Goal: Information Seeking & Learning: Learn about a topic

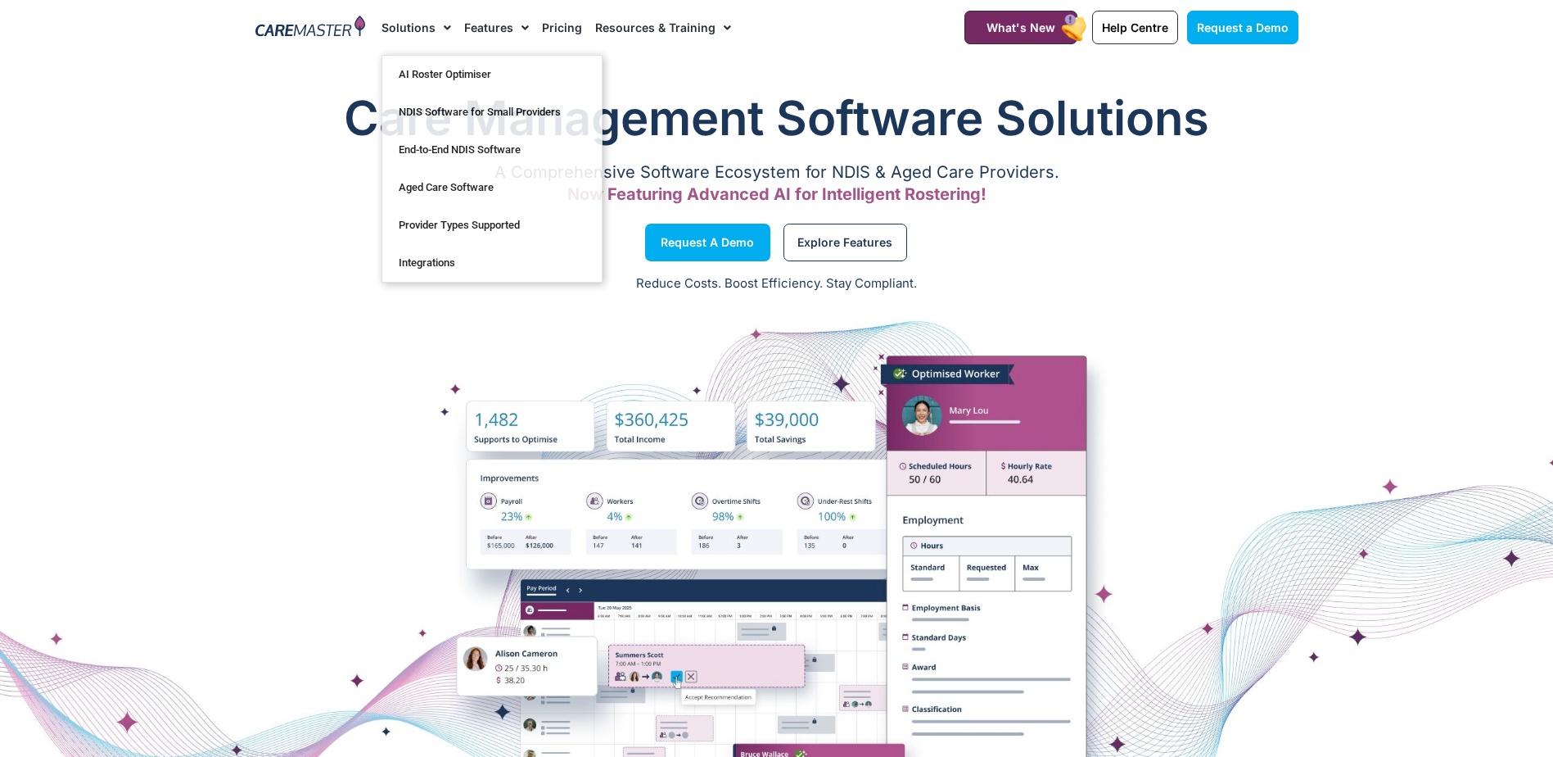
click at [556, 26] on link "Pricing" at bounding box center [562, 27] width 40 height 55
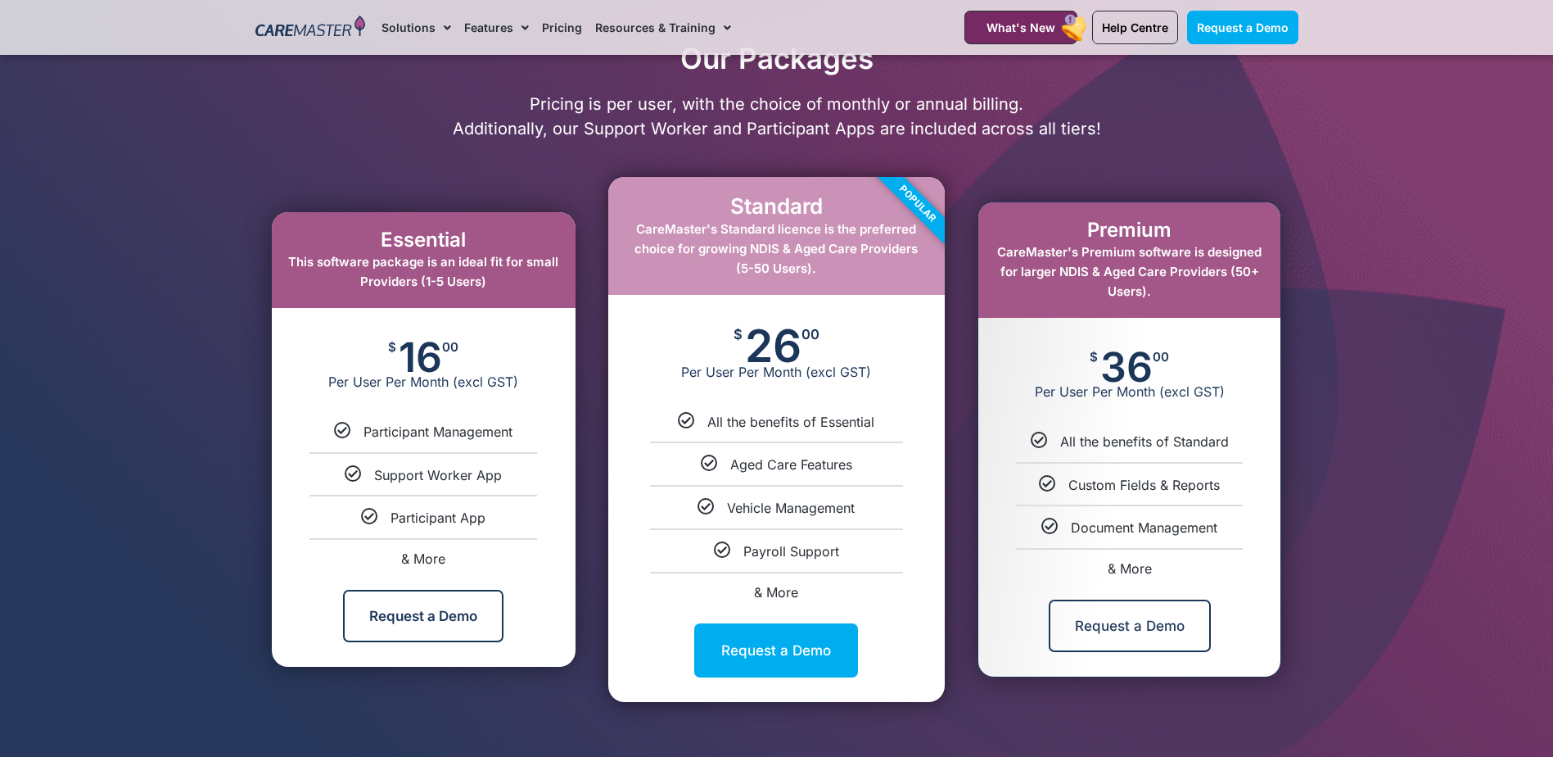
scroll to position [737, 0]
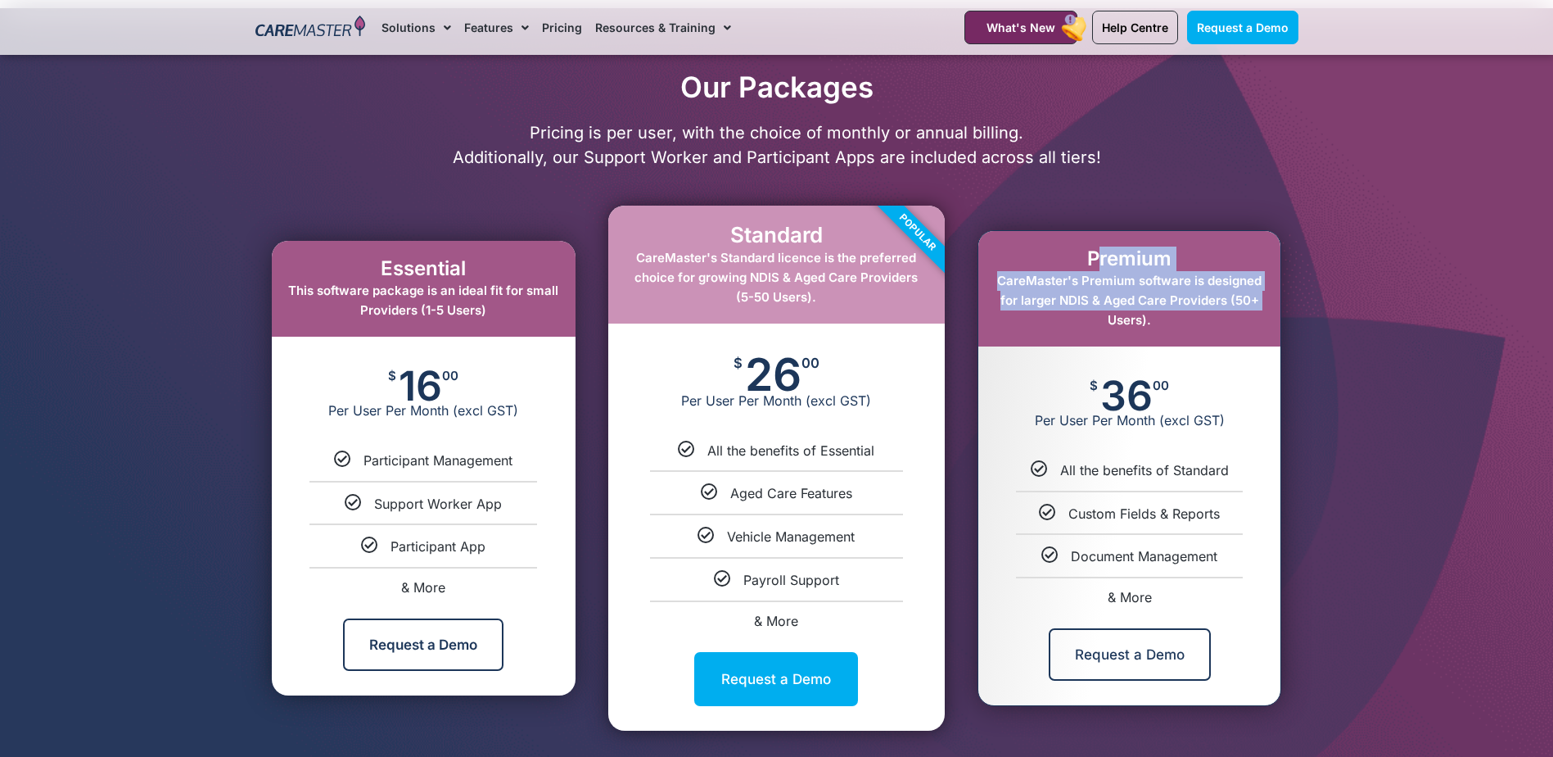
drag, startPoint x: 1091, startPoint y: 263, endPoint x: 1256, endPoint y: 296, distance: 168.6
click at [1256, 296] on div "Premium CareMaster's Premium software is designed for larger NDIS & Aged Care P…" at bounding box center [1129, 288] width 302 height 115
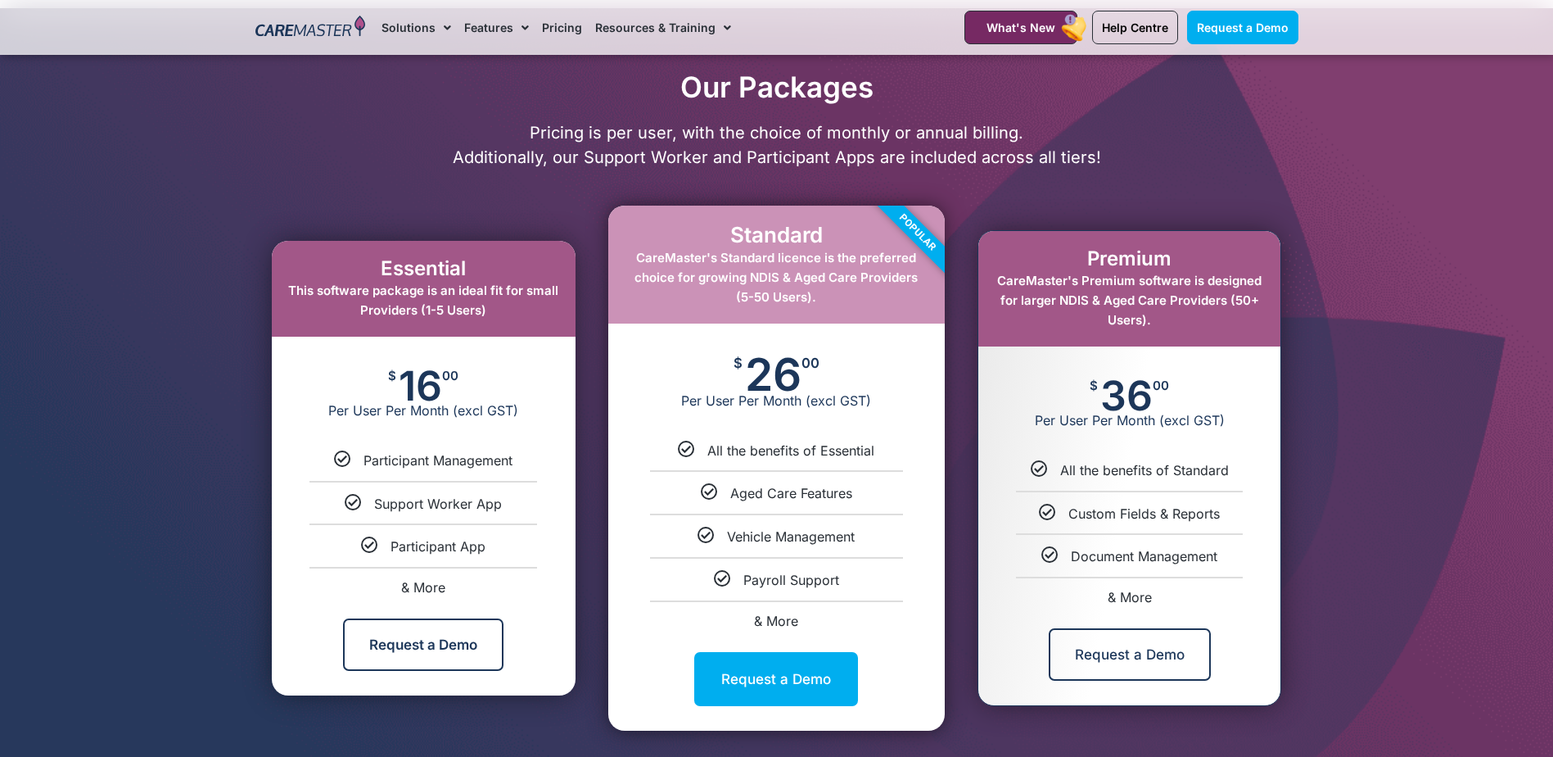
drag, startPoint x: 1256, startPoint y: 296, endPoint x: 1186, endPoint y: 311, distance: 71.3
click at [1186, 311] on div "Premium CareMaster's Premium software is designed for larger NDIS & Aged Care P…" at bounding box center [1129, 288] width 302 height 115
drag, startPoint x: 1205, startPoint y: 300, endPoint x: 1263, endPoint y: 321, distance: 61.1
click at [1263, 321] on div "Premium CareMaster's Premium software is designed for larger NDIS & Aged Care P…" at bounding box center [1129, 288] width 302 height 115
drag, startPoint x: 744, startPoint y: 402, endPoint x: 840, endPoint y: 361, distance: 104.2
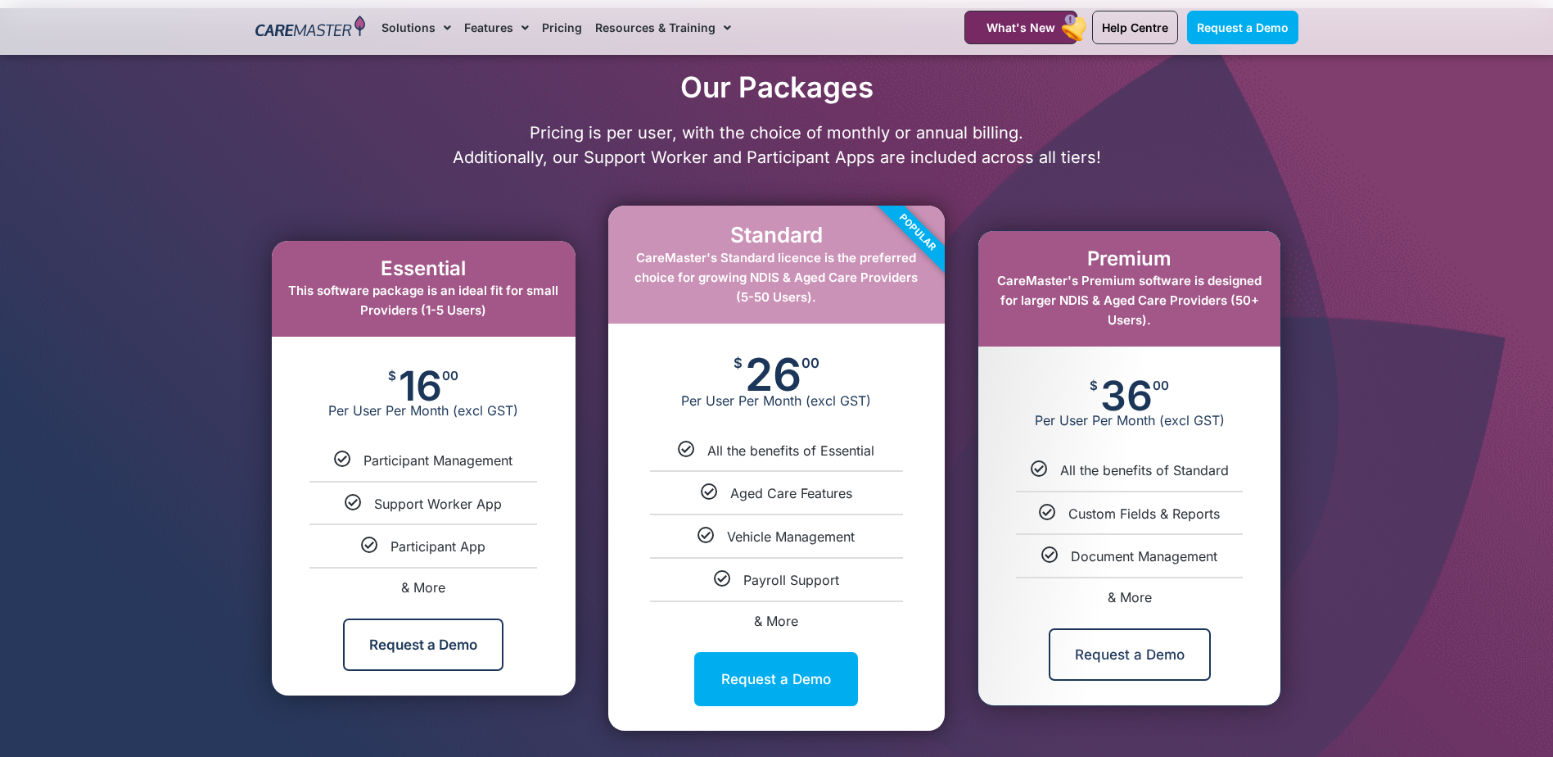
click at [840, 361] on div "$ 26 00 Per User Per Month (excl GST)" at bounding box center [776, 382] width 337 height 118
drag, startPoint x: 840, startPoint y: 361, endPoint x: 856, endPoint y: 414, distance: 55.7
click at [856, 414] on div "$ 26 00 Per User Per Month (excl GST)" at bounding box center [776, 382] width 337 height 118
drag, startPoint x: 752, startPoint y: 372, endPoint x: 901, endPoint y: 399, distance: 151.4
click at [901, 399] on div "$ 26 00 Per User Per Month (excl GST)" at bounding box center [776, 382] width 337 height 118
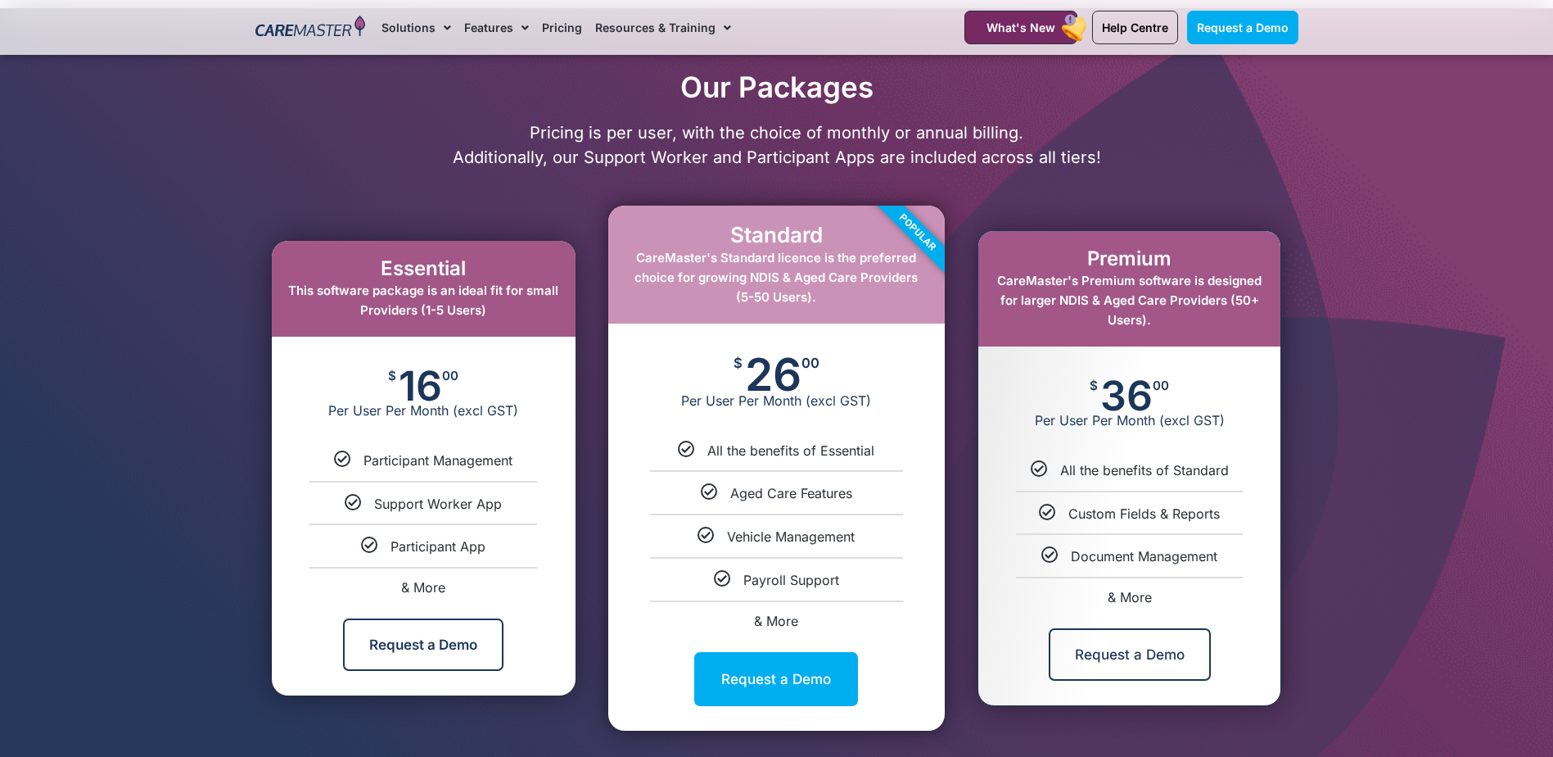
click at [1386, 422] on div at bounding box center [776, 404] width 1553 height 792
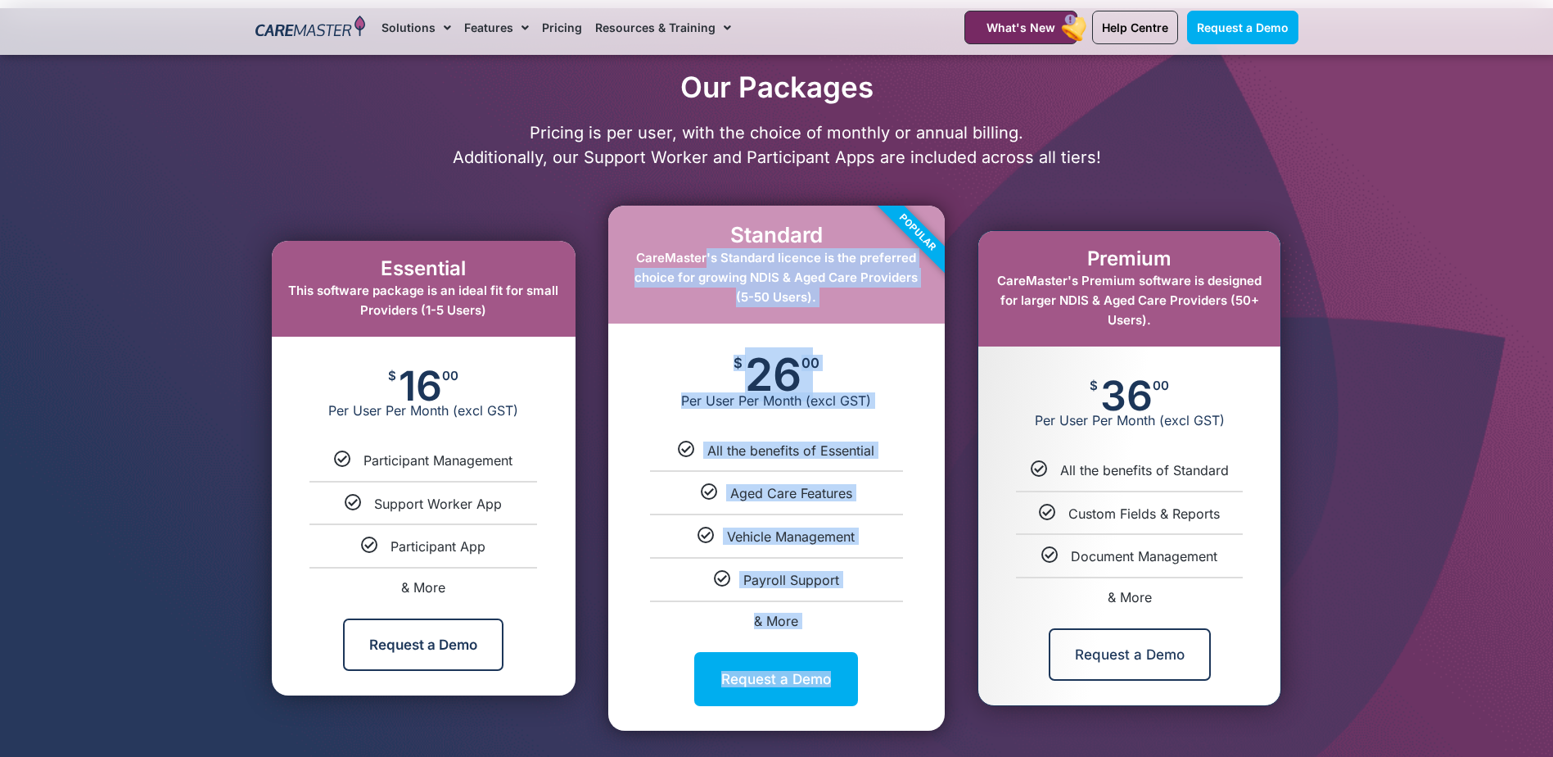
drag, startPoint x: 702, startPoint y: 257, endPoint x: 904, endPoint y: 260, distance: 202.3
click at [904, 260] on div "Standard CareMaster's Standard licence is the preferred choice for growing NDIS…" at bounding box center [776, 468] width 337 height 524
click at [690, 284] on span "CareMaster's Standard licence is the preferred choice for growing NDIS & Aged C…" at bounding box center [776, 277] width 283 height 55
drag, startPoint x: 708, startPoint y: 273, endPoint x: 901, endPoint y: 273, distance: 193.2
click at [901, 273] on div "Standard CareMaster's Standard licence is the preferred choice for growing NDIS…" at bounding box center [776, 468] width 337 height 524
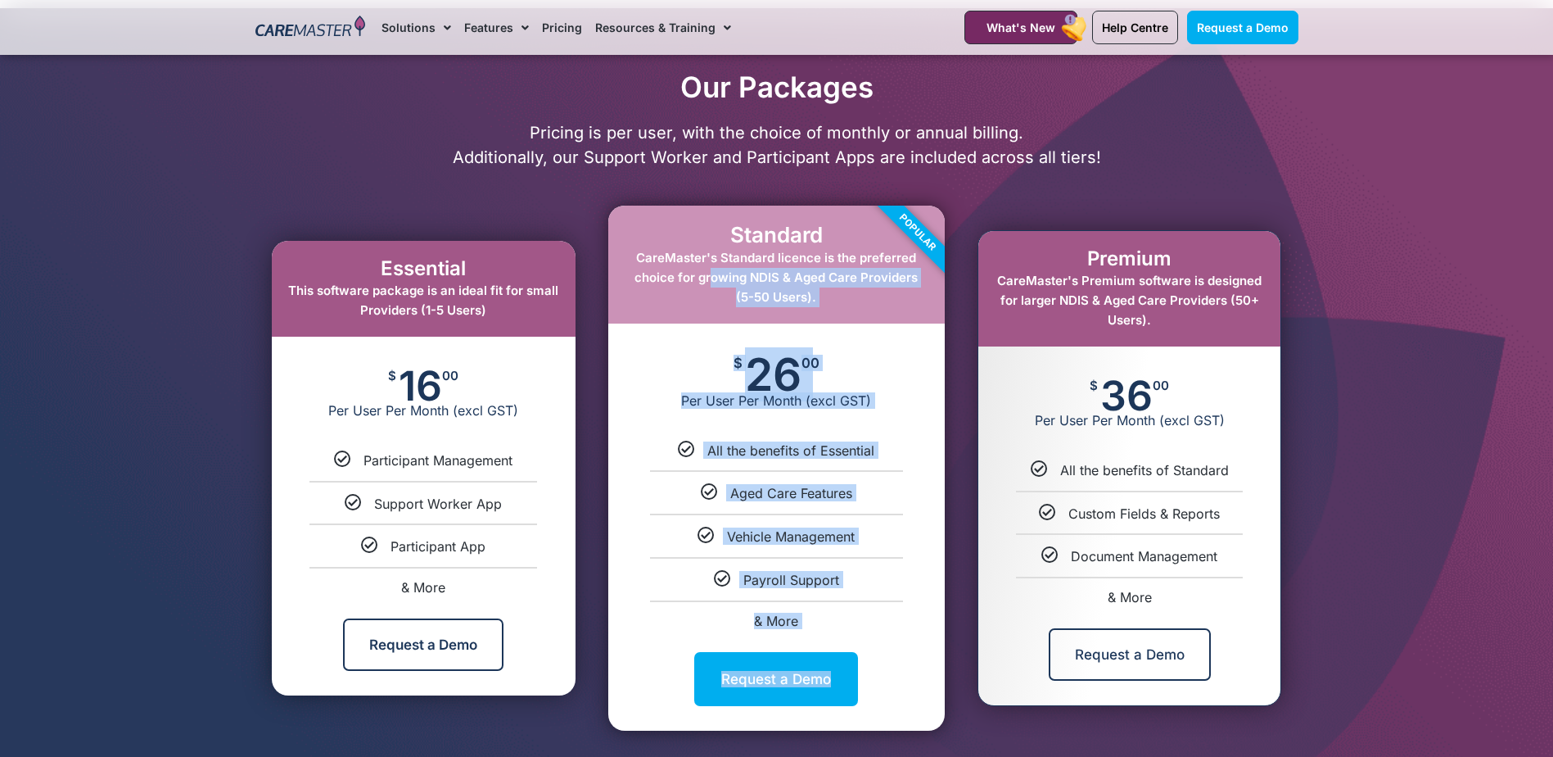
drag, startPoint x: 901, startPoint y: 273, endPoint x: 826, endPoint y: 299, distance: 79.8
click at [841, 296] on div "Popular" at bounding box center [883, 267] width 123 height 123
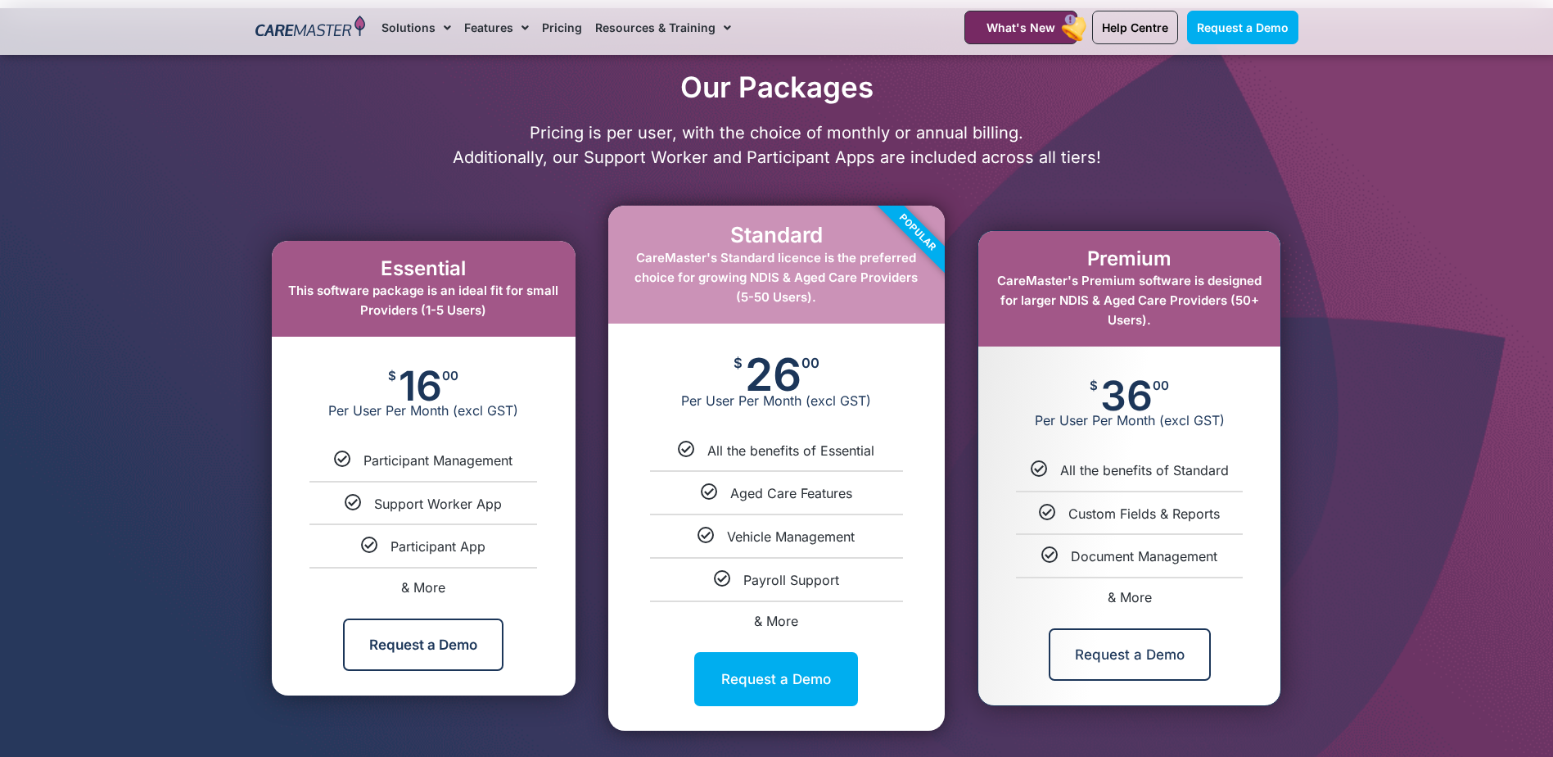
click at [806, 382] on div "00" at bounding box center [811, 374] width 18 height 36
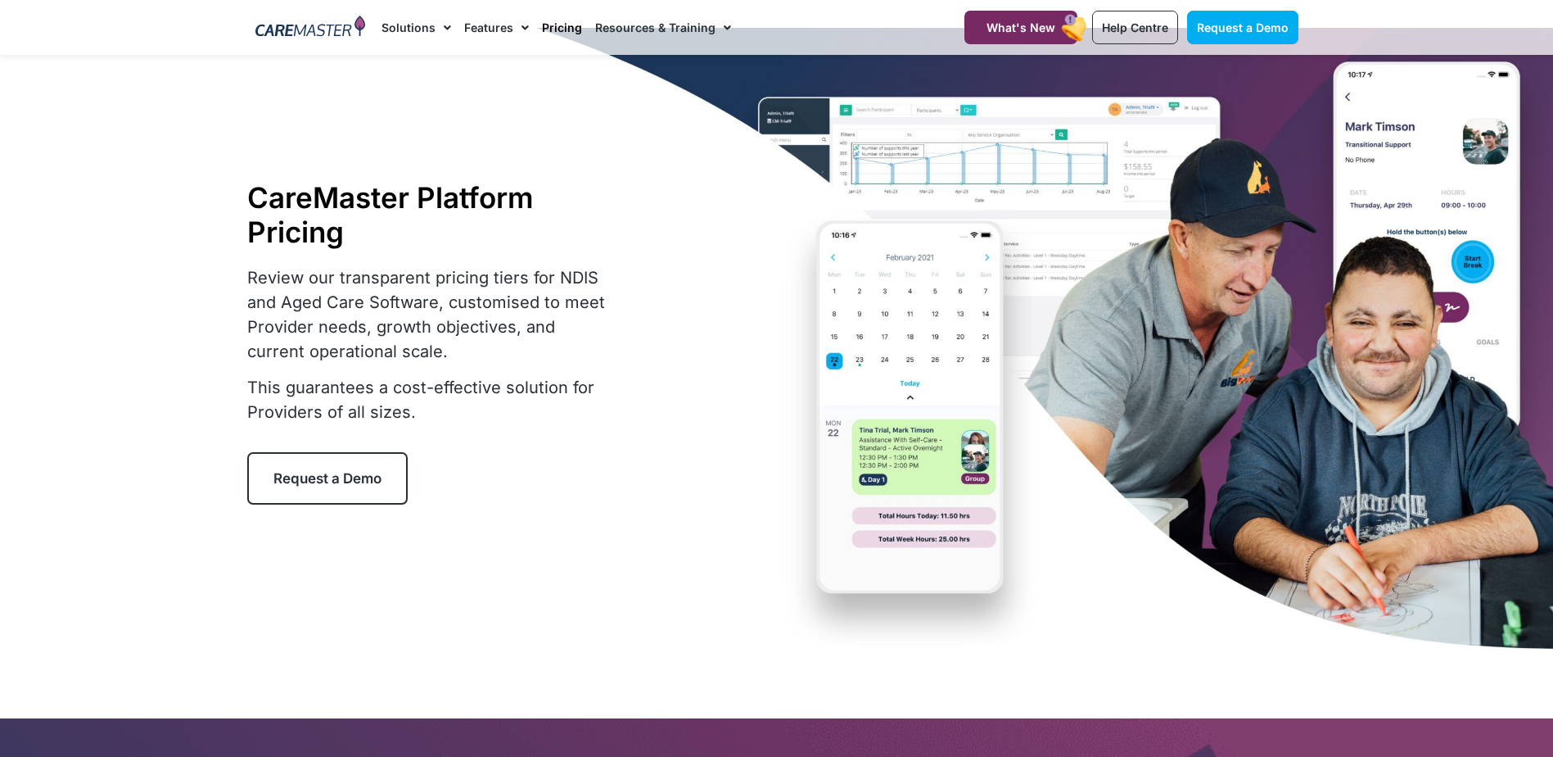
scroll to position [0, 0]
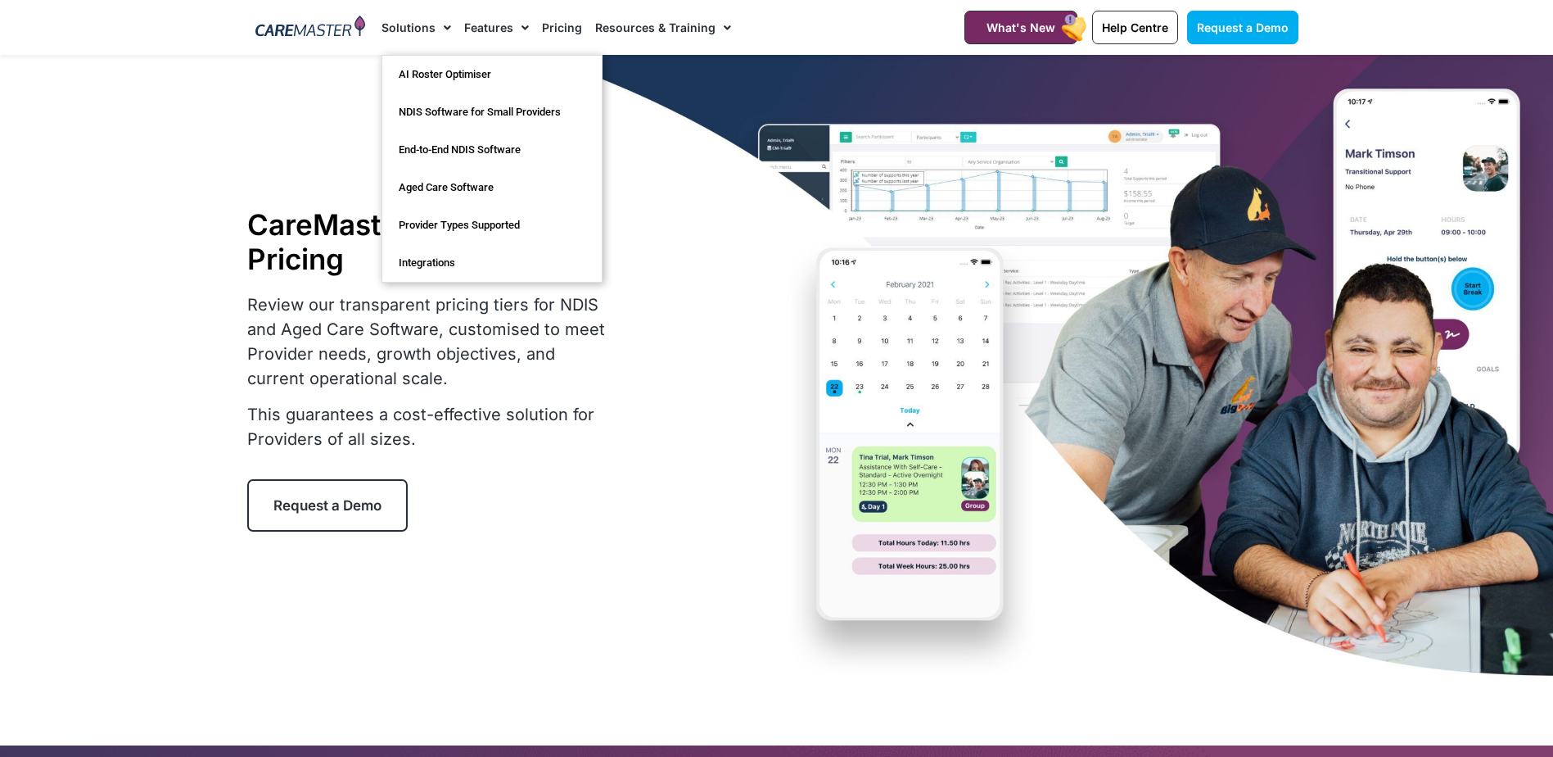
click at [406, 21] on link "Solutions" at bounding box center [417, 27] width 70 height 55
click at [432, 84] on link "AI Roster Optimiser" at bounding box center [491, 75] width 219 height 38
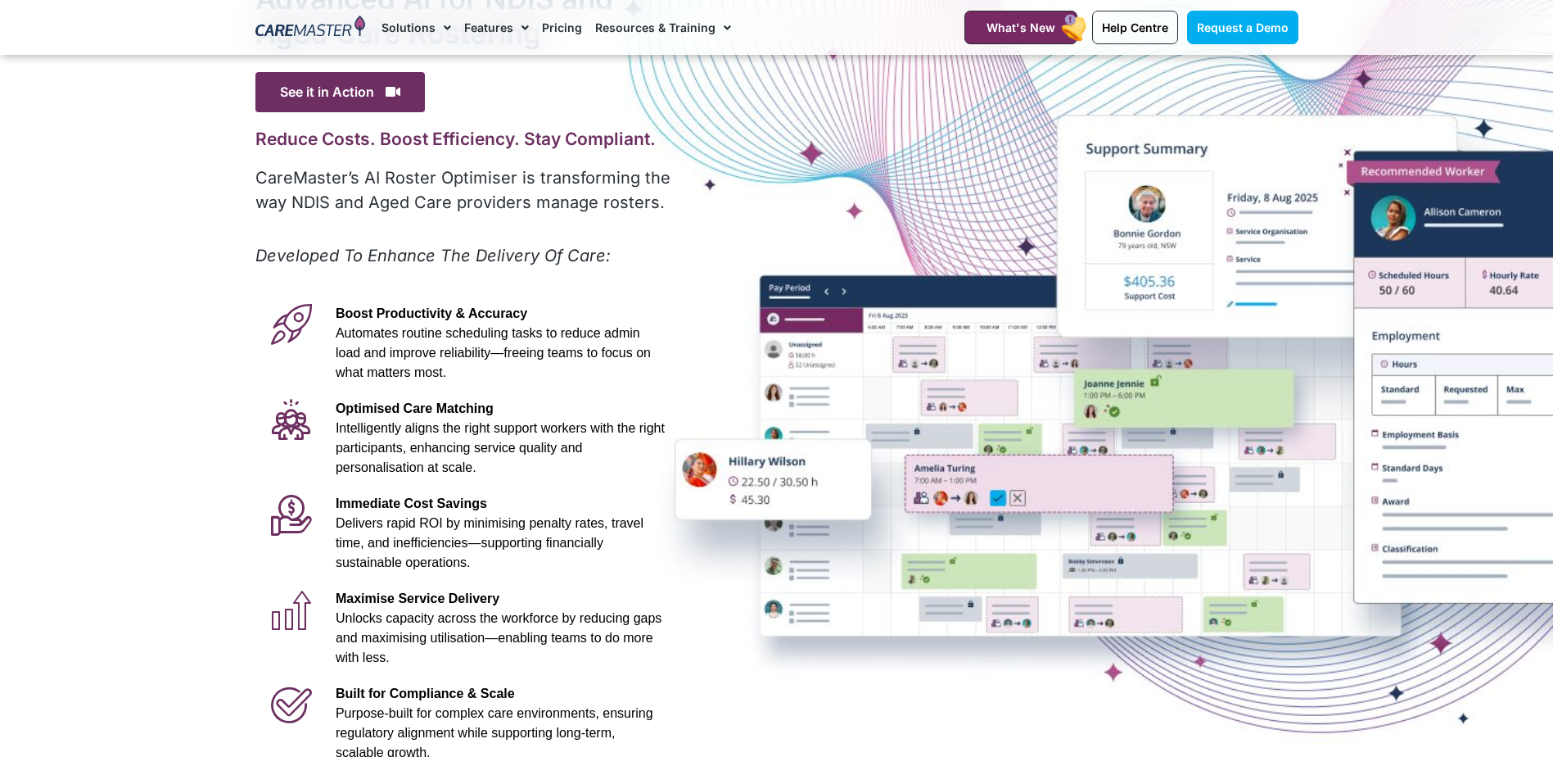
scroll to position [164, 0]
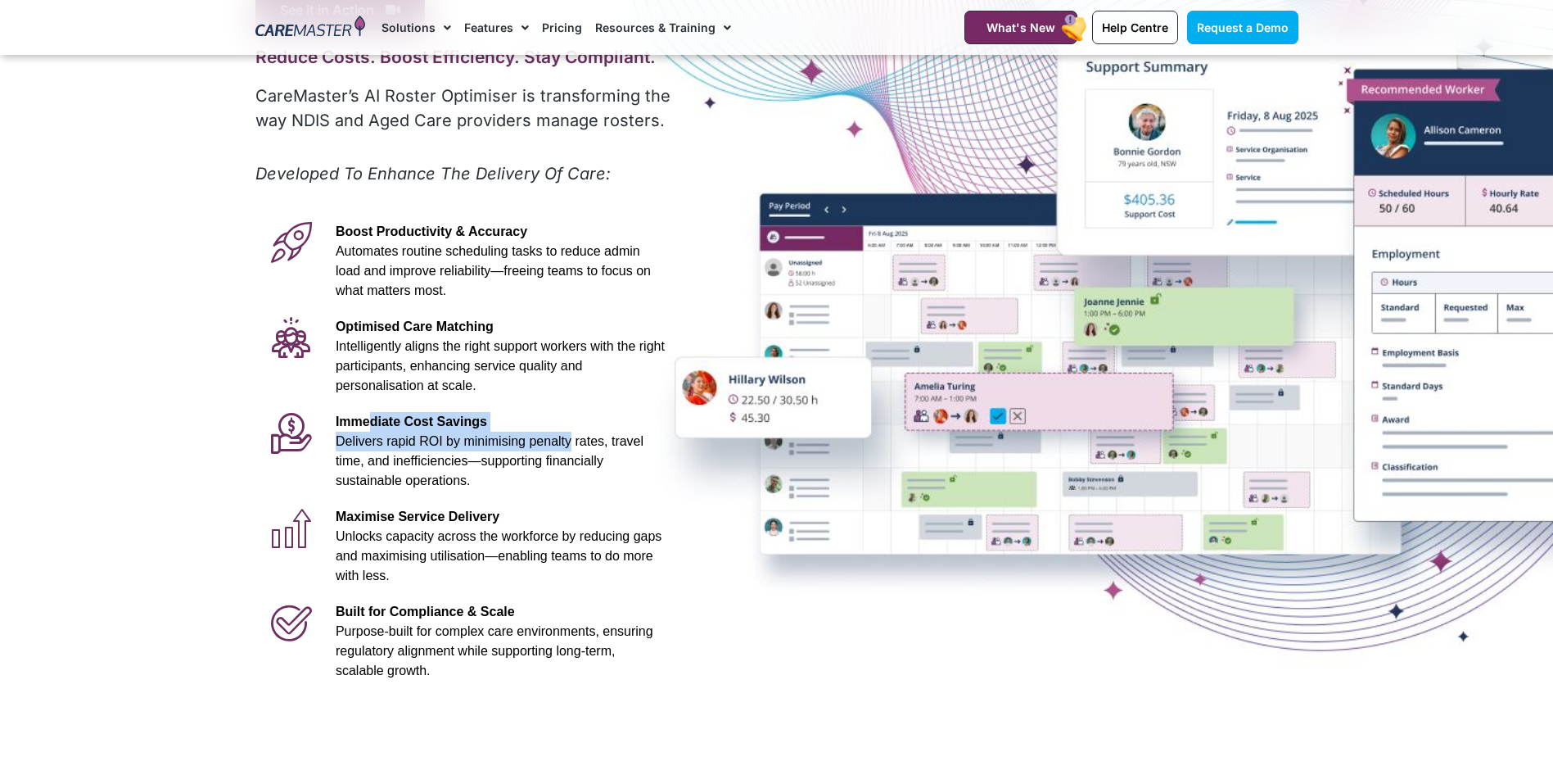
drag, startPoint x: 370, startPoint y: 419, endPoint x: 550, endPoint y: 440, distance: 181.3
click at [548, 439] on p "Immediate Cost Savings Delivers rapid ROI by minimising penalty rates, travel t…" at bounding box center [500, 451] width 329 height 79
drag, startPoint x: 550, startPoint y: 440, endPoint x: 648, endPoint y: 480, distance: 105.4
click at [648, 480] on p "Immediate Cost Savings Delivers rapid ROI by minimising penalty rates, travel t…" at bounding box center [500, 451] width 329 height 79
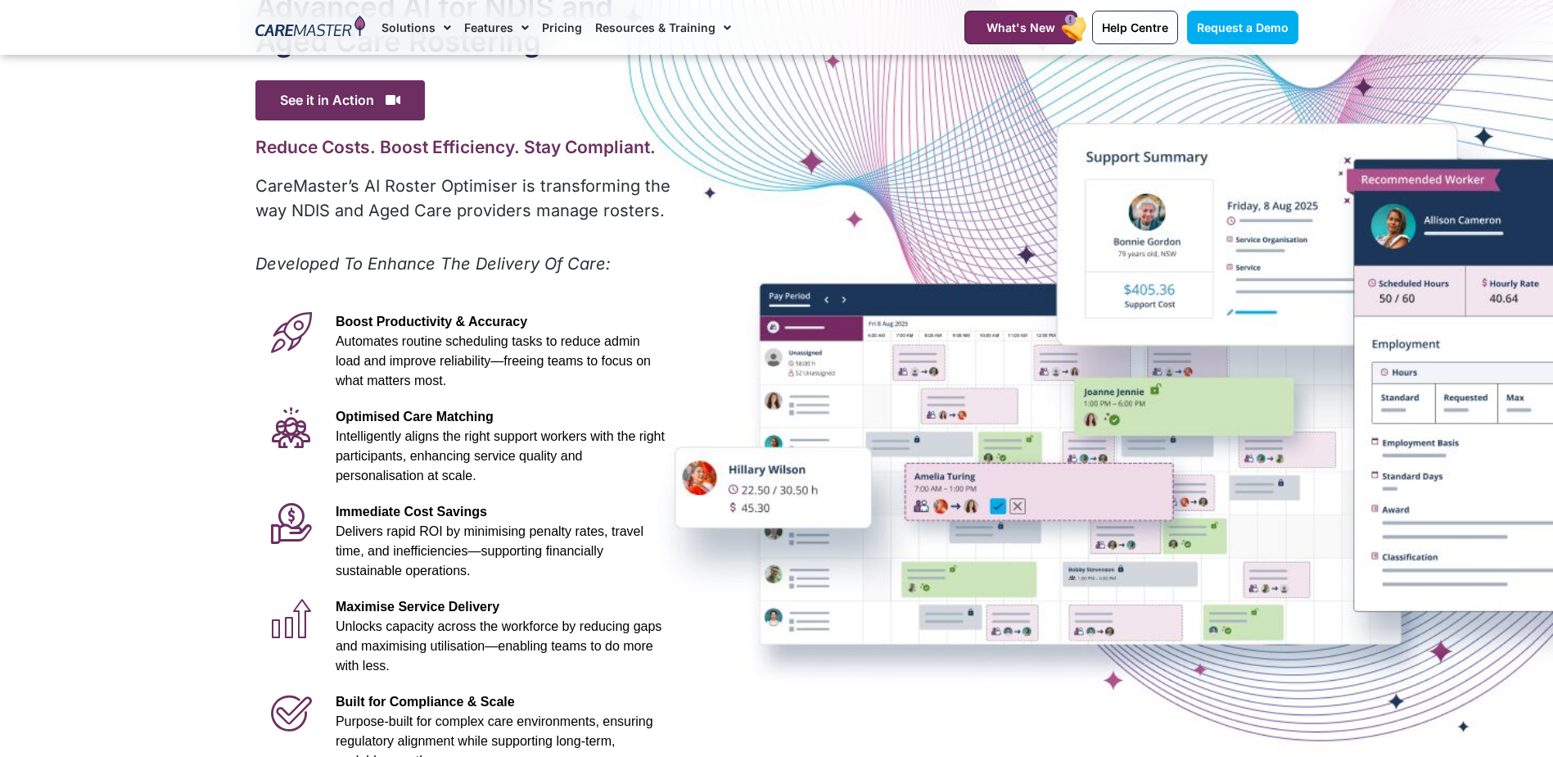
scroll to position [0, 0]
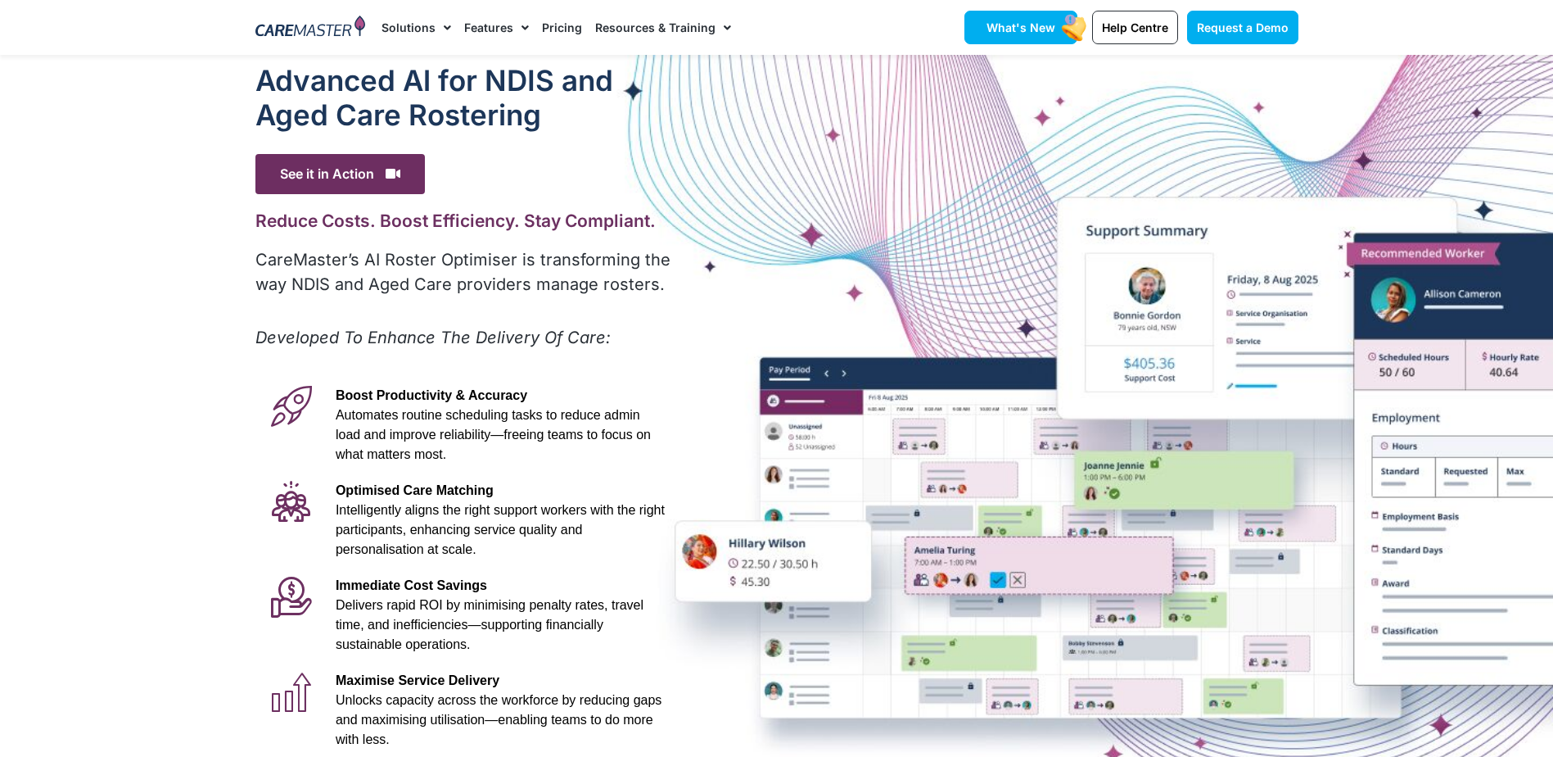
click at [1023, 25] on span "What's New" at bounding box center [1021, 27] width 69 height 14
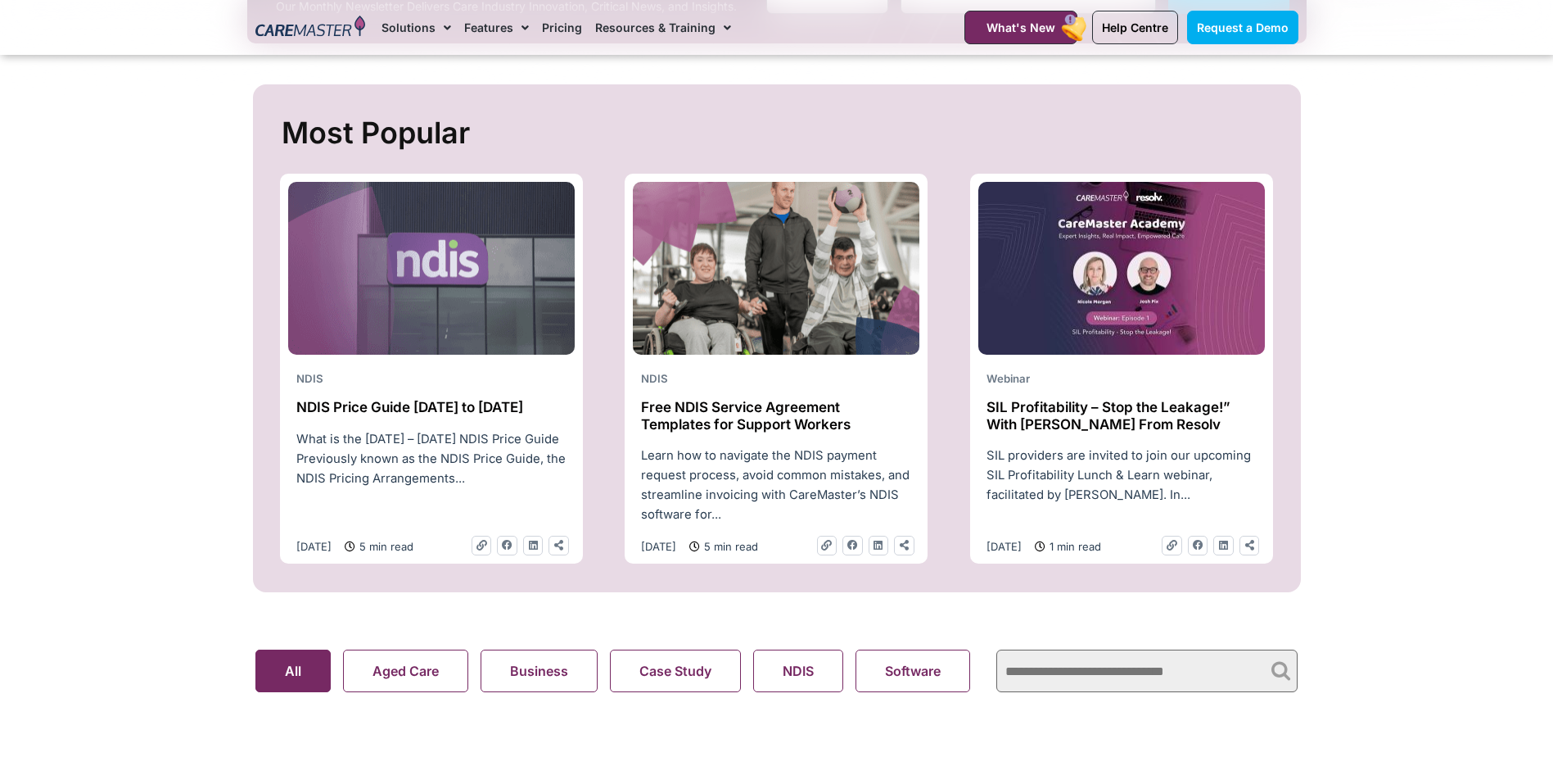
scroll to position [901, 0]
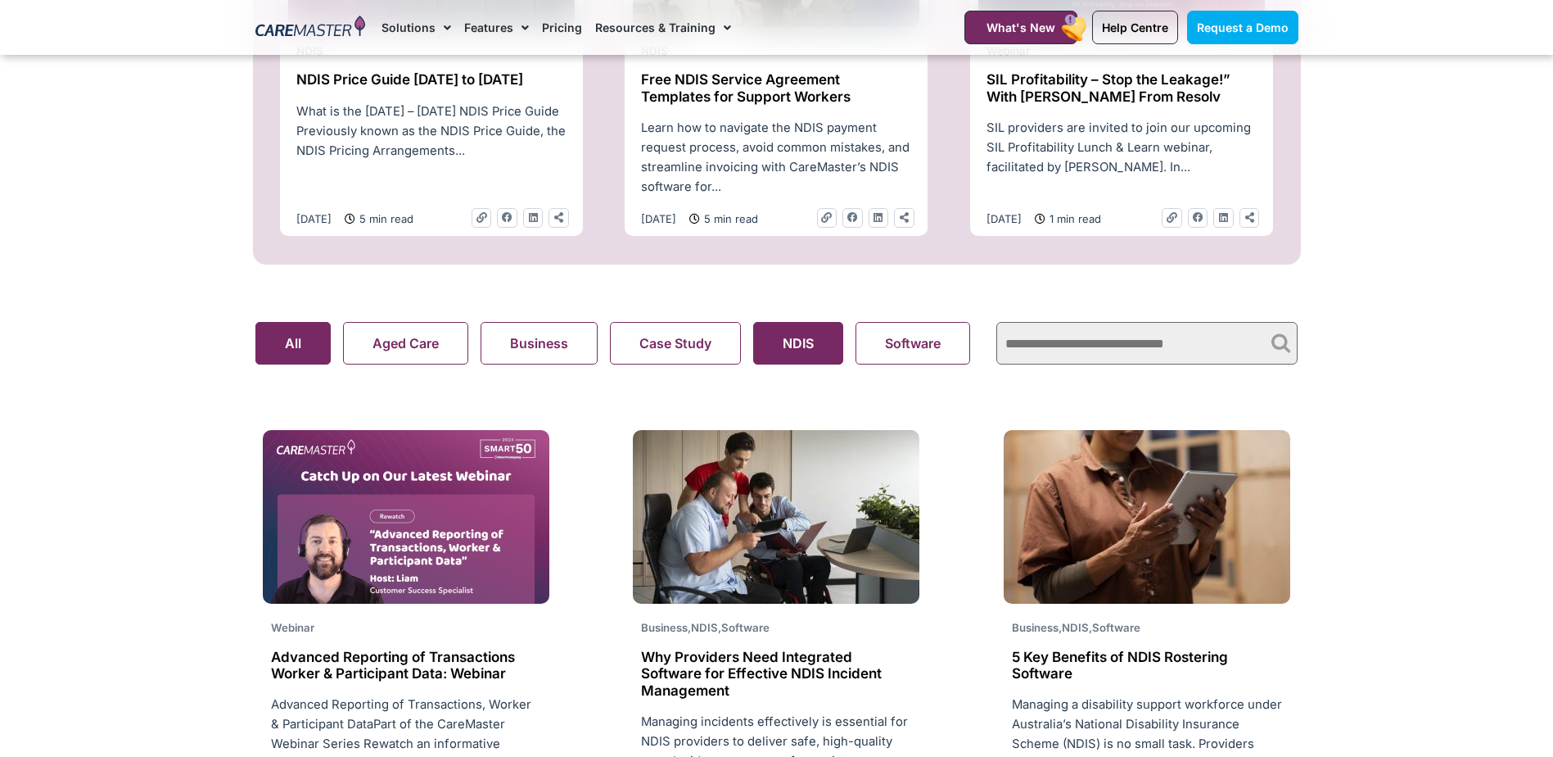
click at [793, 350] on search "Aged Care Business Case Study NDIS Software Support At Home Webinar All" at bounding box center [617, 343] width 725 height 43
click at [797, 349] on button "NDIS" at bounding box center [798, 343] width 90 height 43
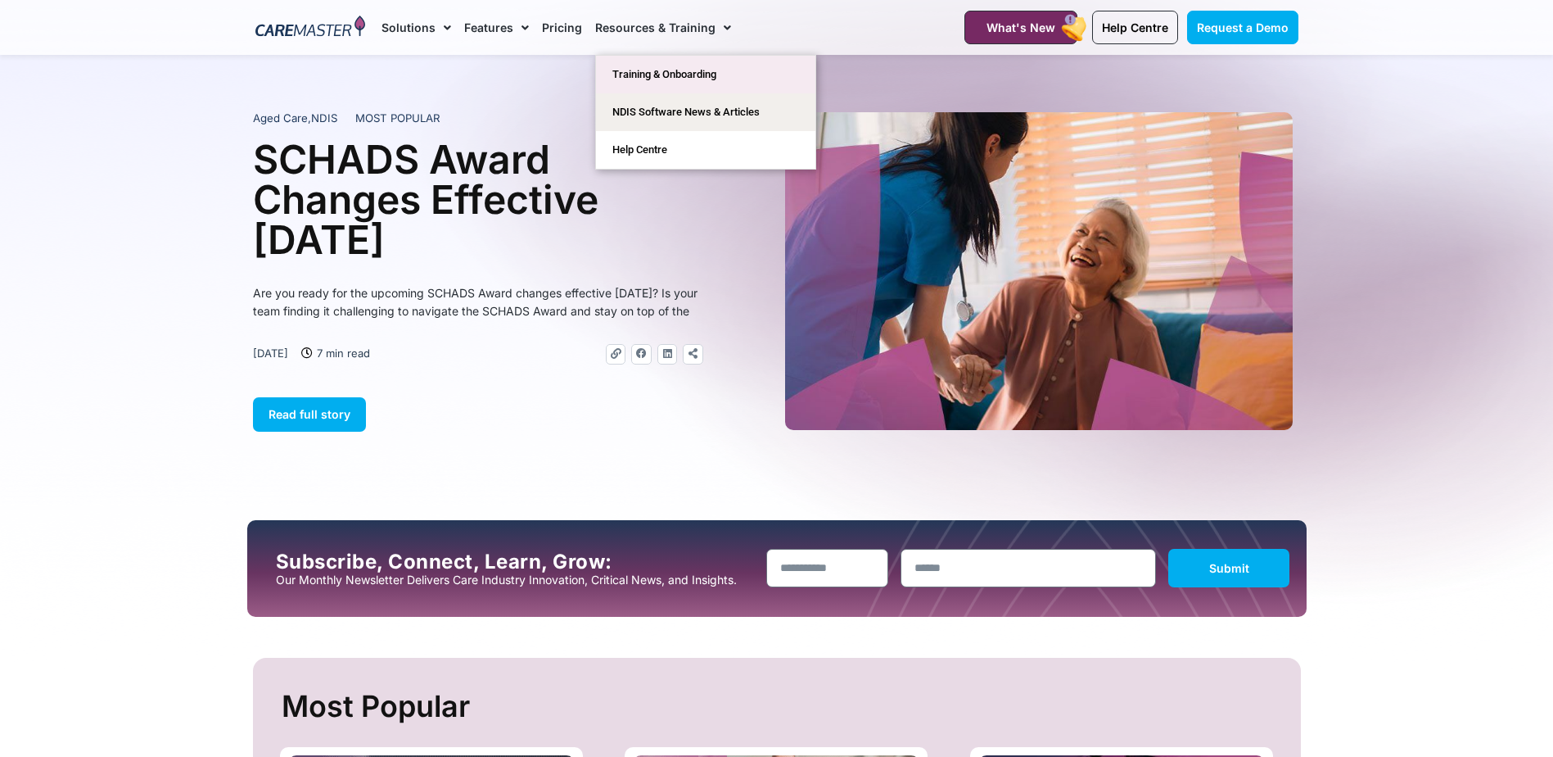
click at [680, 72] on link "Training & Onboarding" at bounding box center [705, 75] width 219 height 38
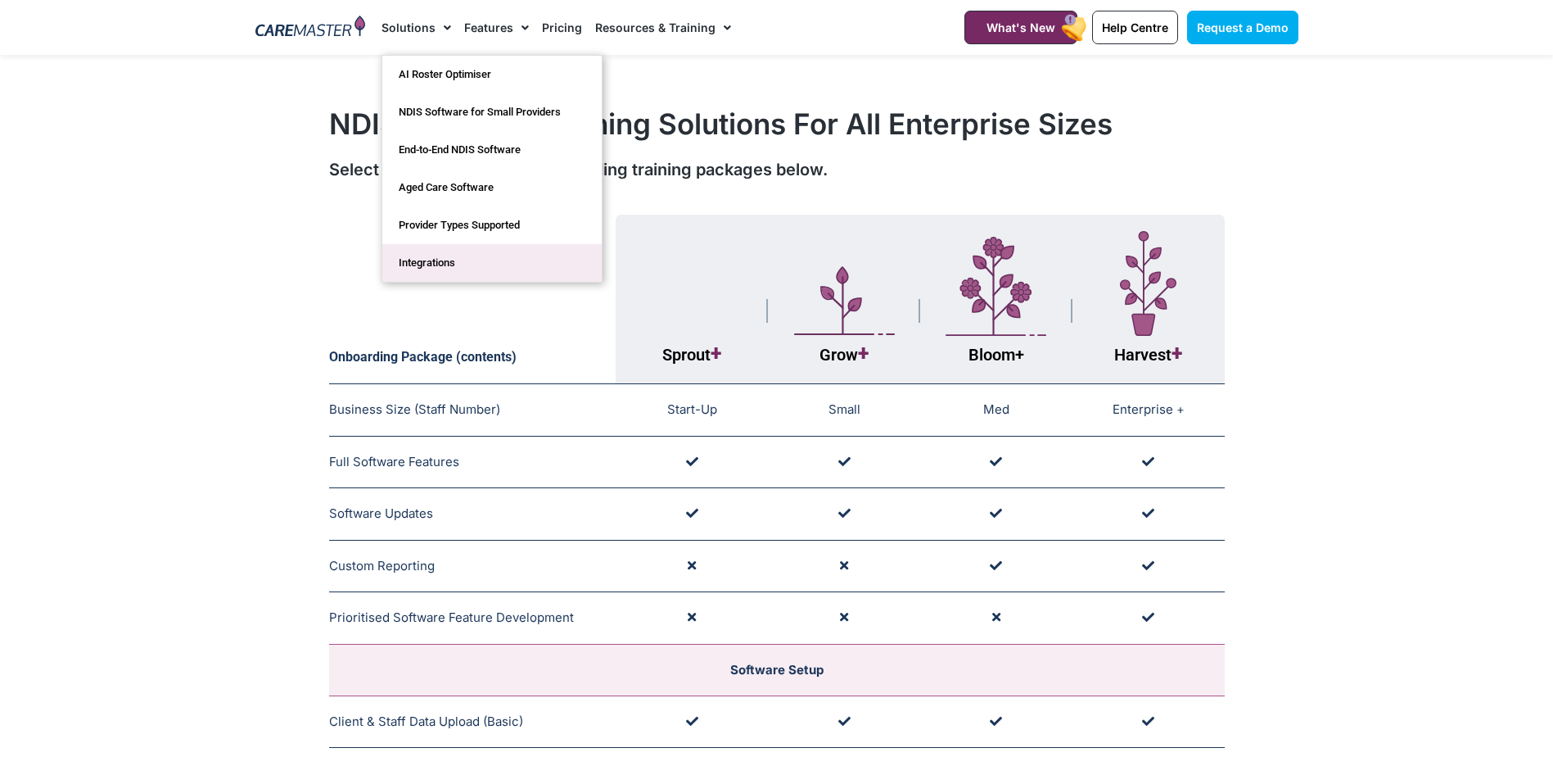
click at [441, 266] on link "Integrations" at bounding box center [491, 263] width 219 height 38
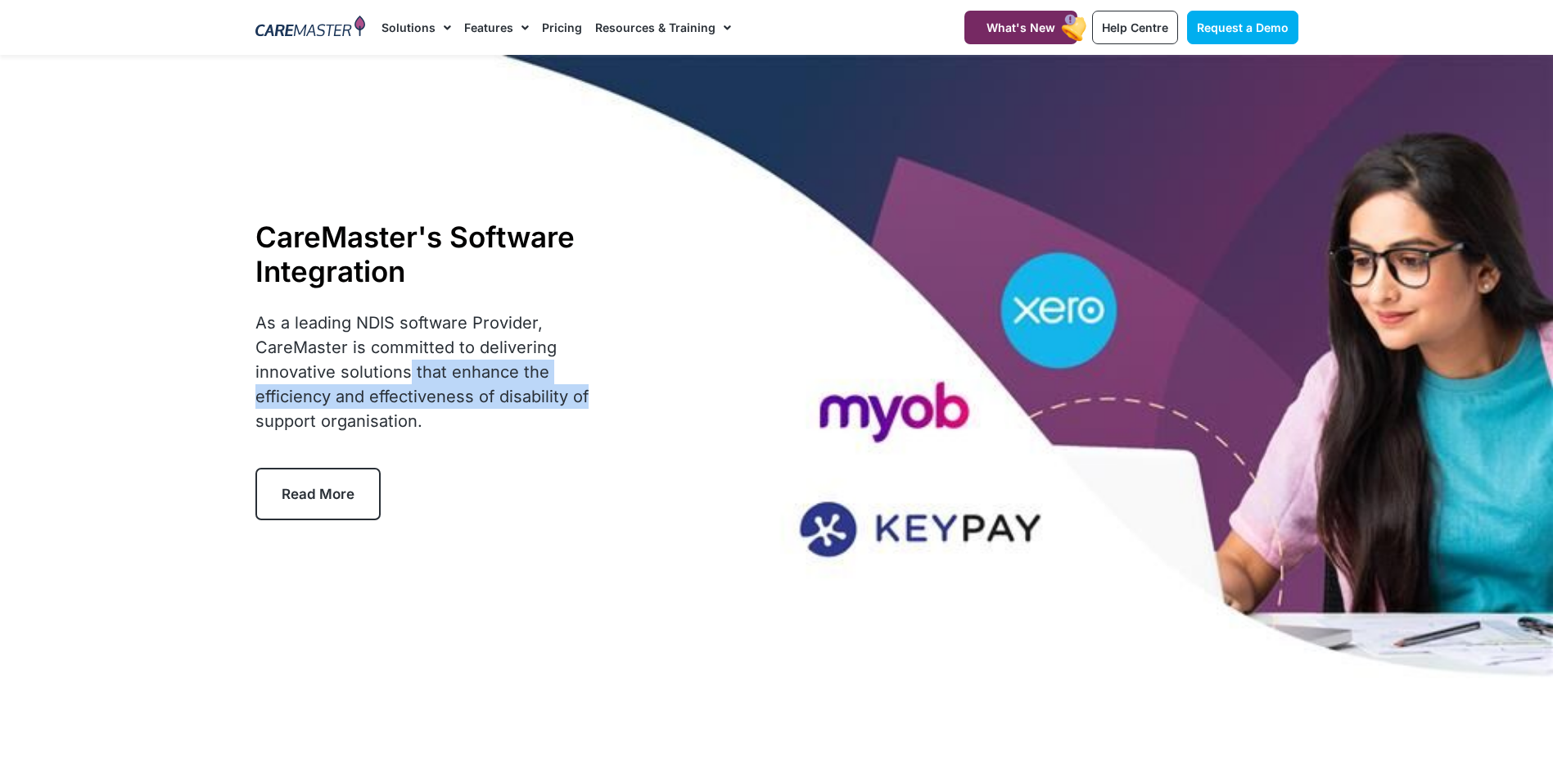
drag, startPoint x: 409, startPoint y: 372, endPoint x: 620, endPoint y: 402, distance: 212.6
click at [620, 402] on div "CareMaster's Software Integration As a leading NDIS software Provider, CareMast…" at bounding box center [777, 369] width 1060 height 629
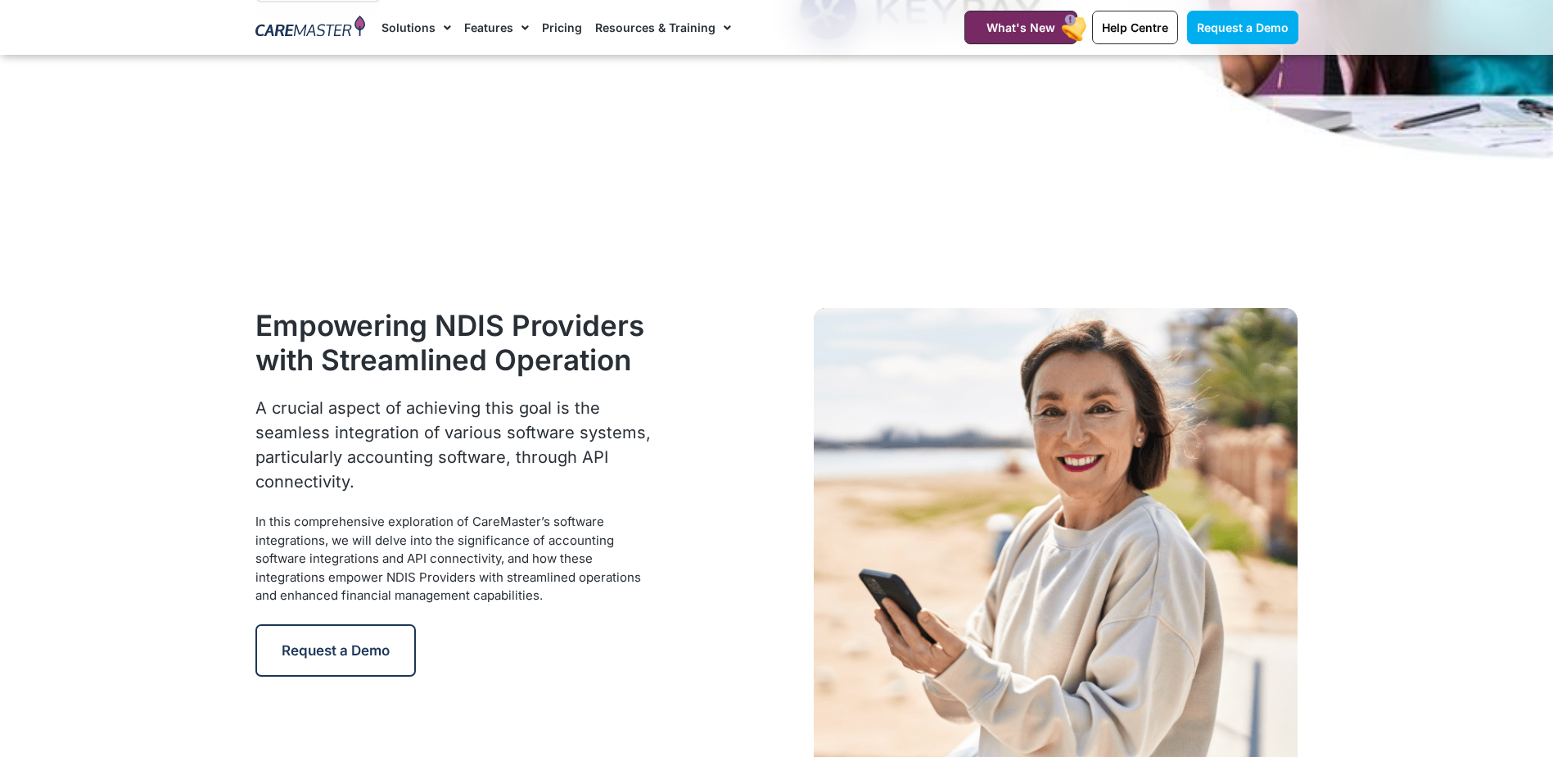
scroll to position [573, 0]
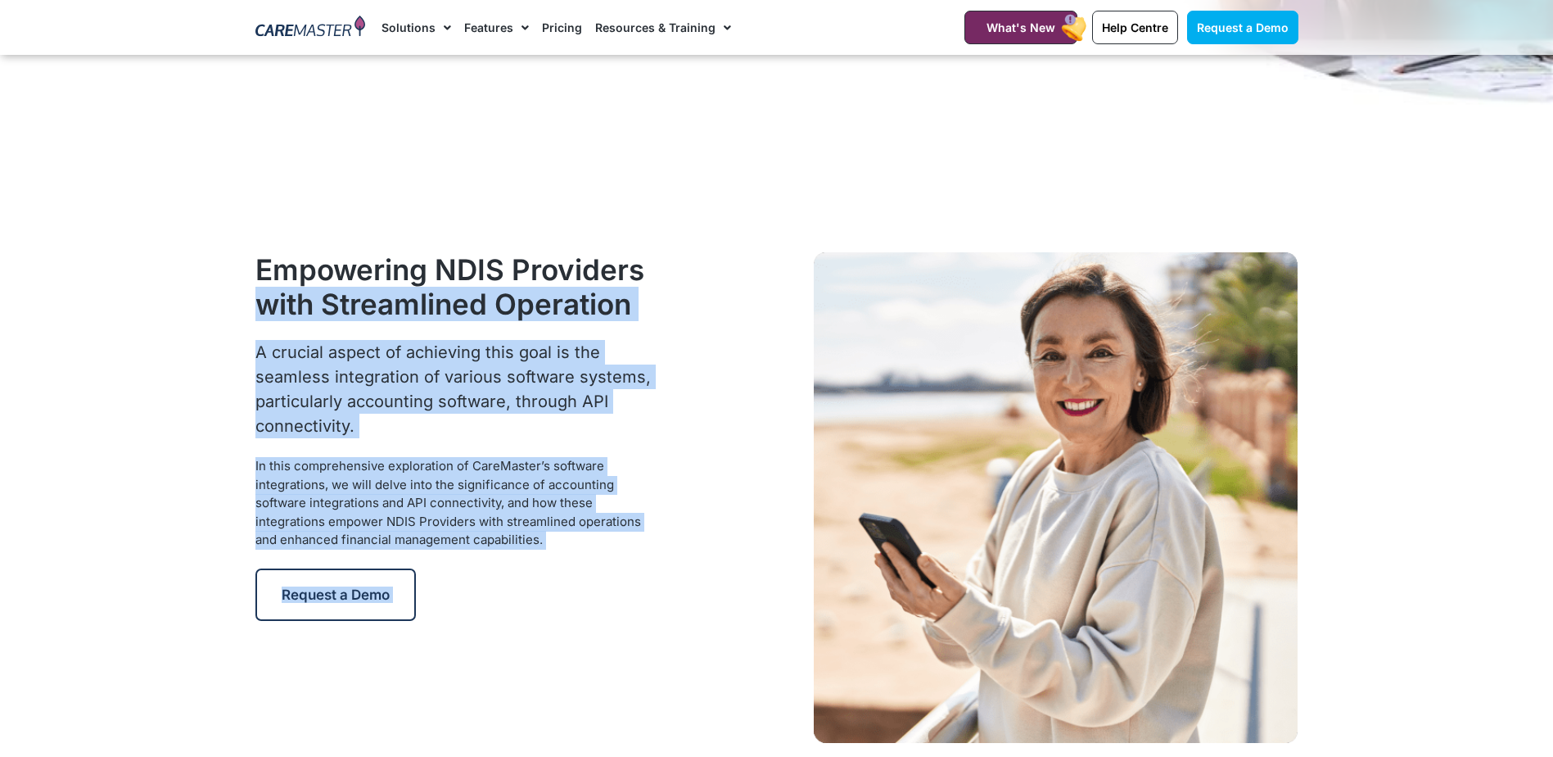
drag, startPoint x: 258, startPoint y: 296, endPoint x: 695, endPoint y: 278, distance: 437.6
click at [695, 278] on div "Empowering NDIS Providers with Streamlined Operation A crucial aspect of achiev…" at bounding box center [777, 497] width 1060 height 507
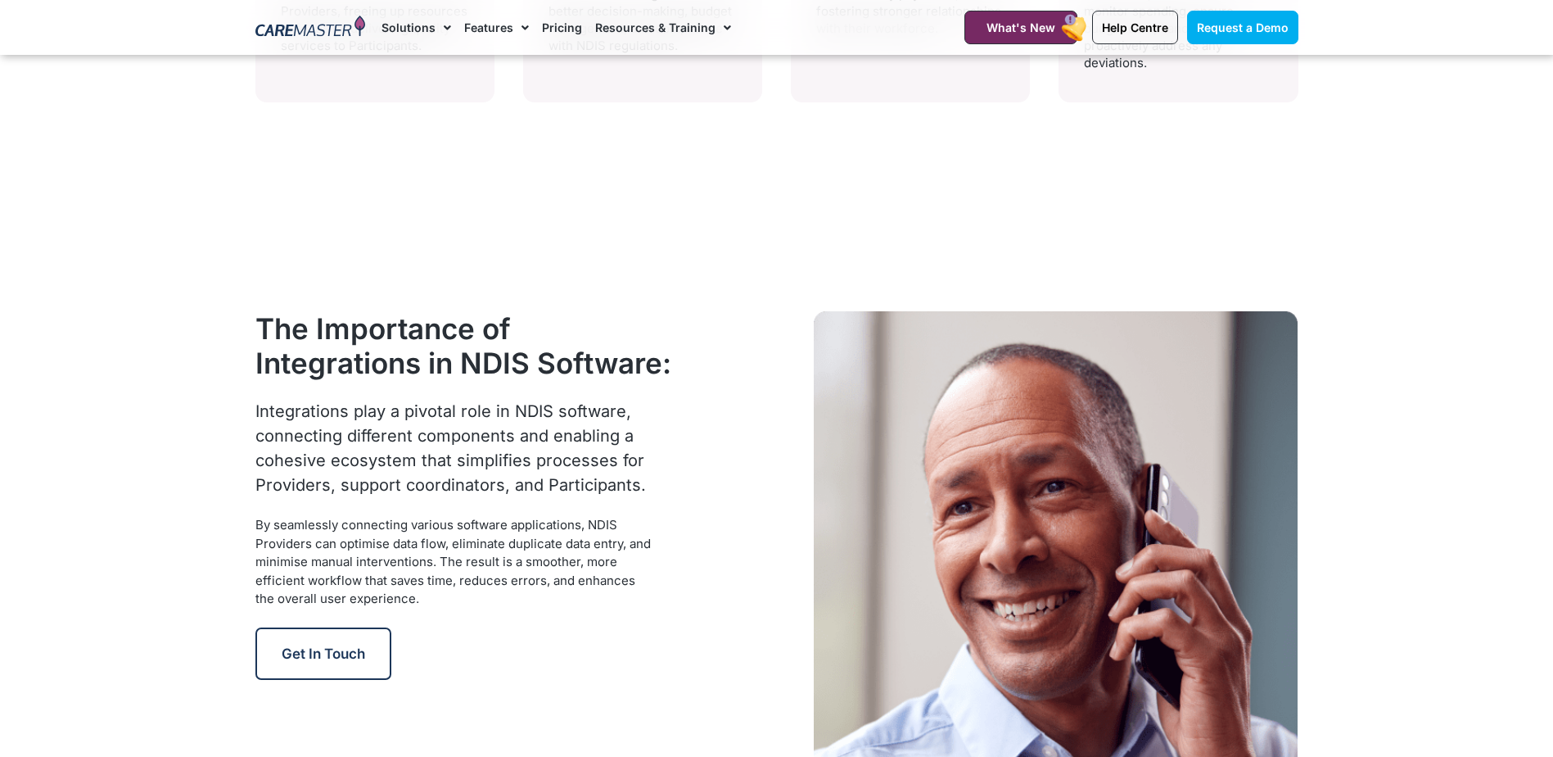
scroll to position [1474, 0]
